Goal: Obtain resource: Download file/media

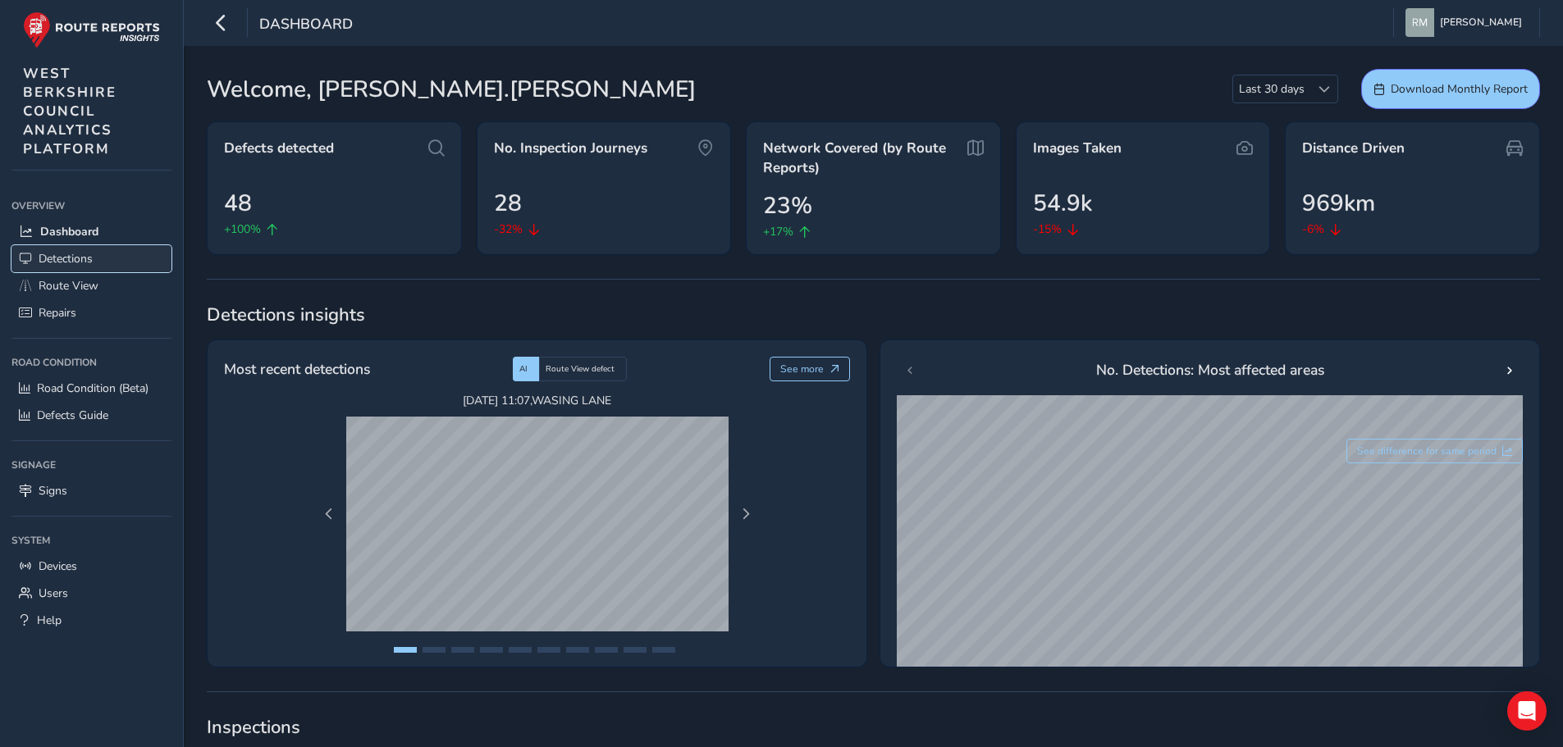
click at [62, 256] on span "Detections" at bounding box center [66, 259] width 54 height 16
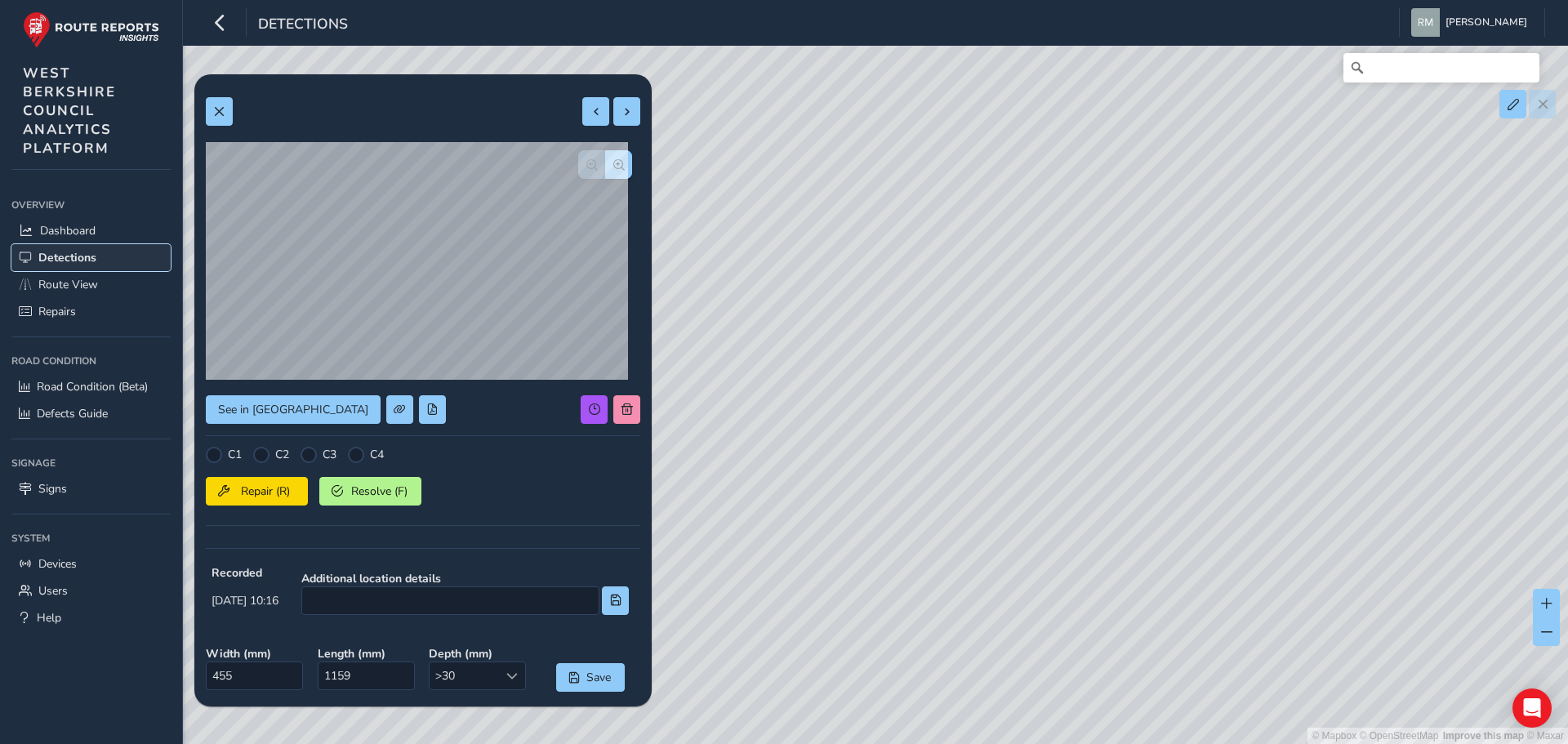
click at [63, 260] on span "Detections" at bounding box center [68, 258] width 58 height 16
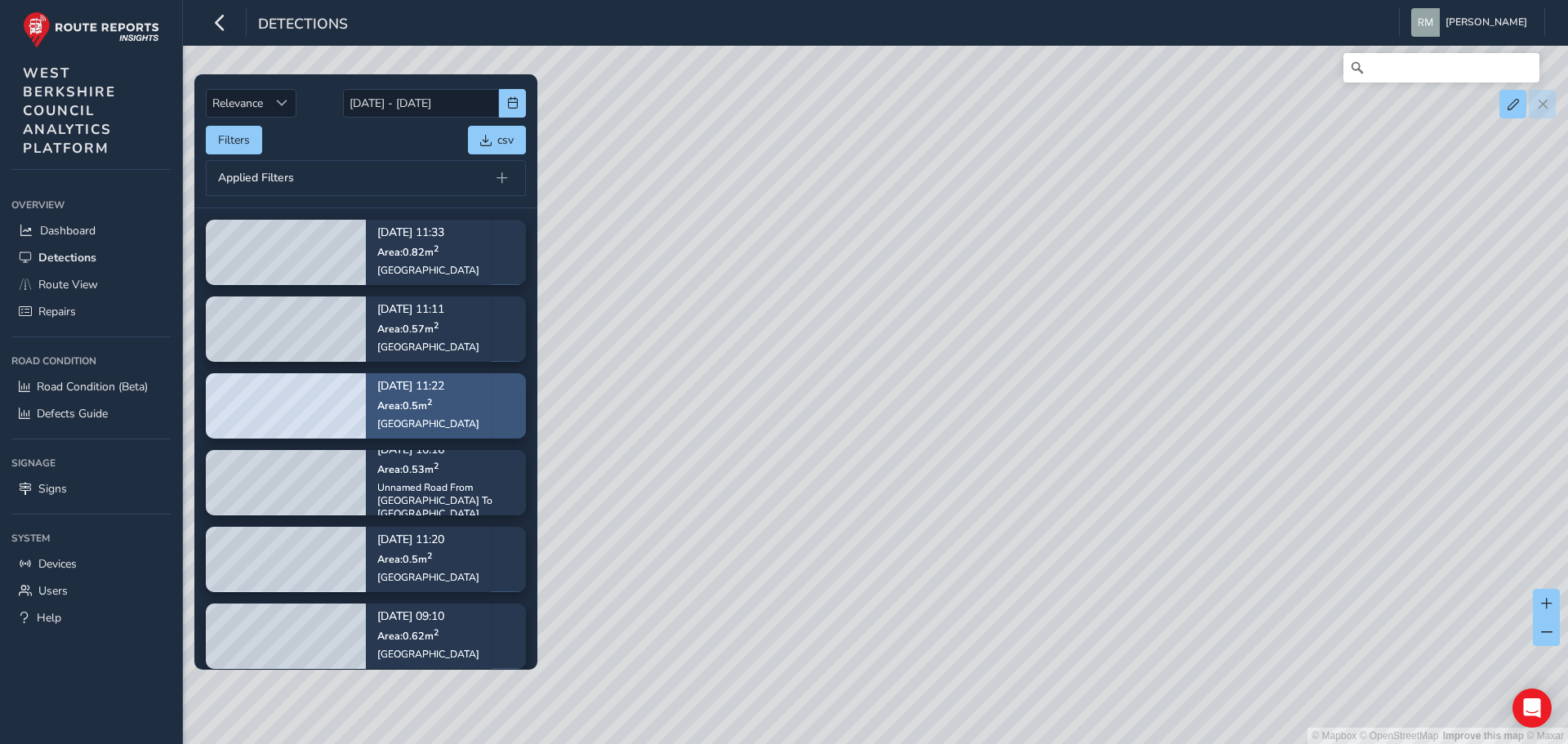
click at [406, 404] on span "Area: 0.5 m 2" at bounding box center [404, 405] width 55 height 14
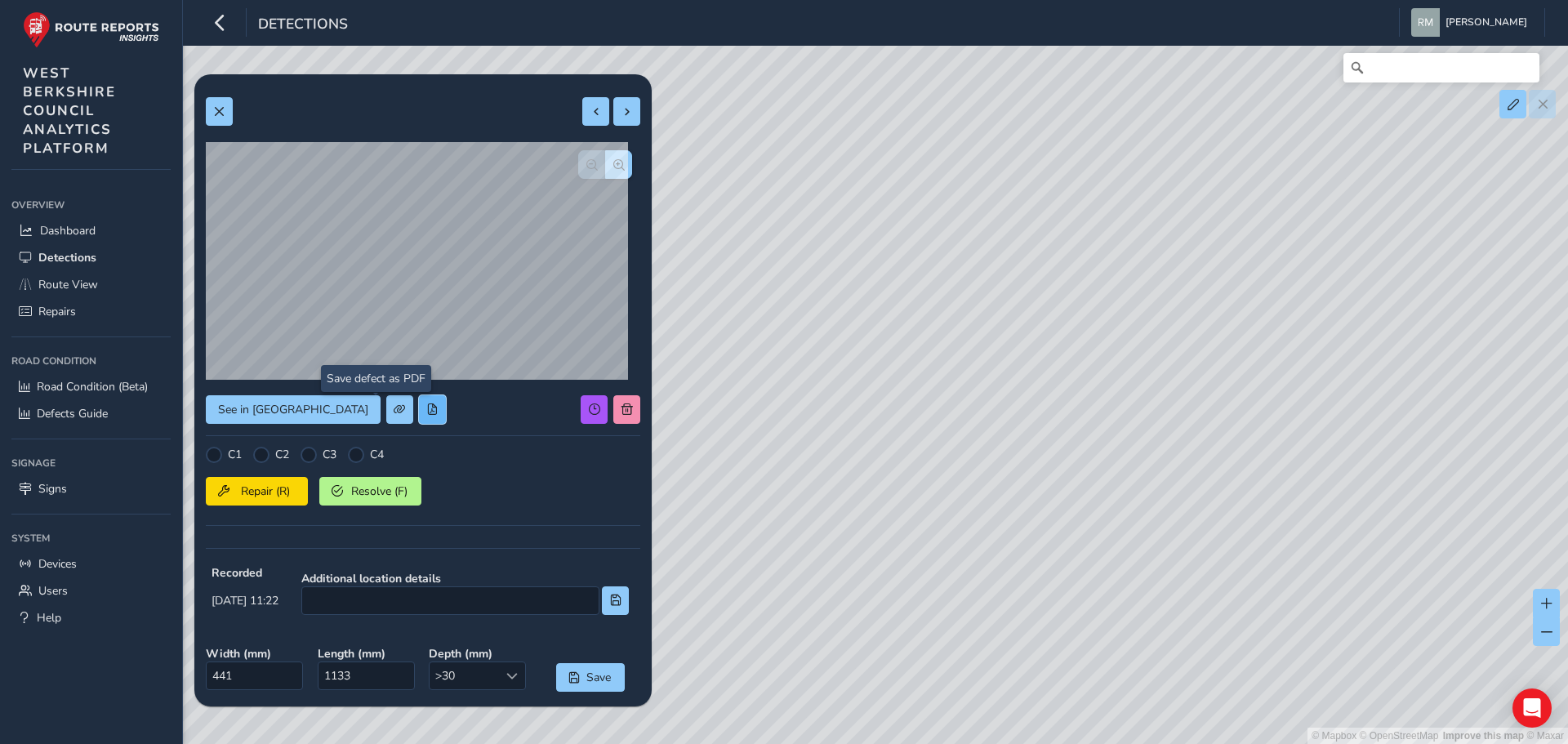
click at [426, 411] on span at bounding box center [431, 408] width 11 height 11
click at [113, 21] on img at bounding box center [91, 29] width 136 height 37
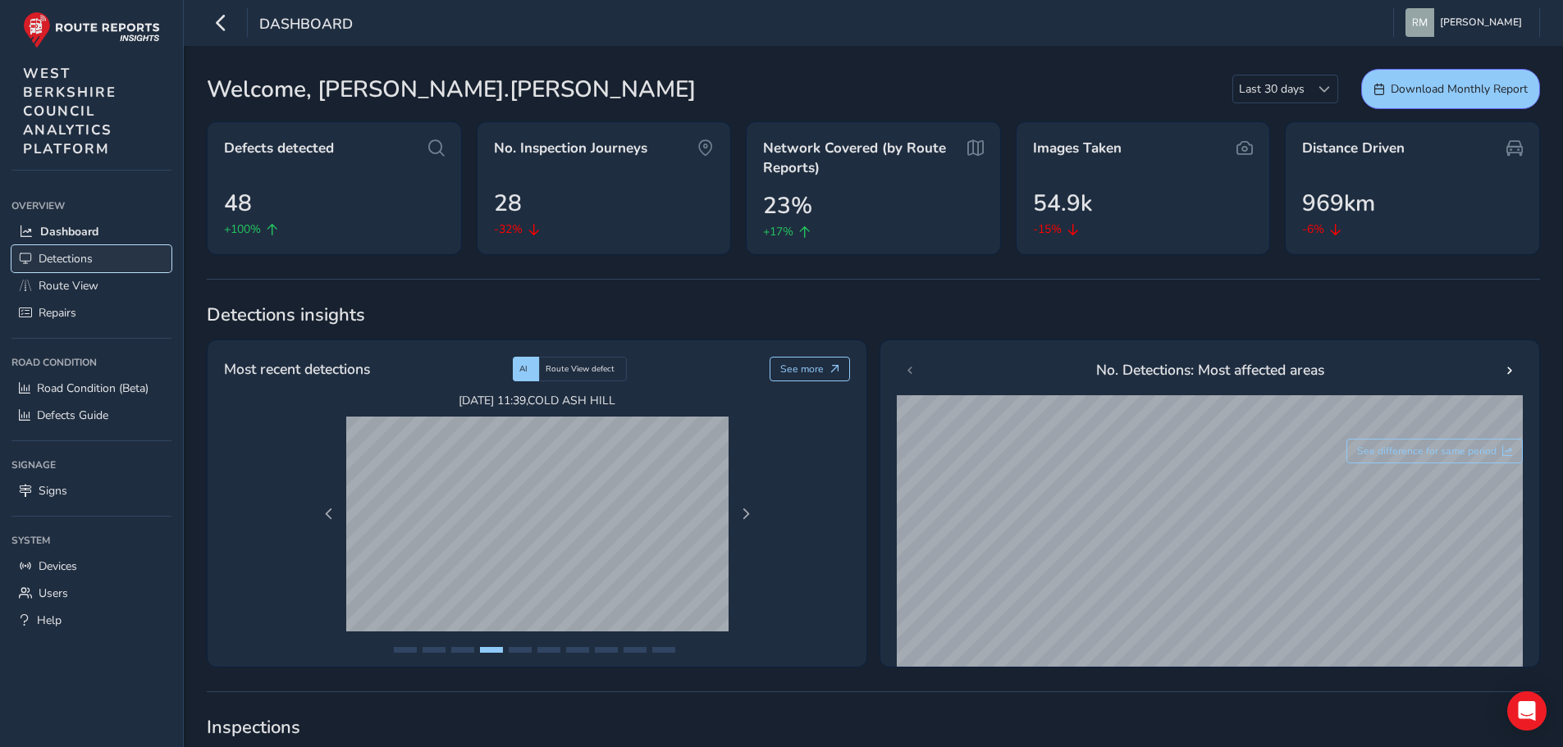
click at [83, 258] on span "Detections" at bounding box center [66, 259] width 54 height 16
